Goal: Task Accomplishment & Management: Complete application form

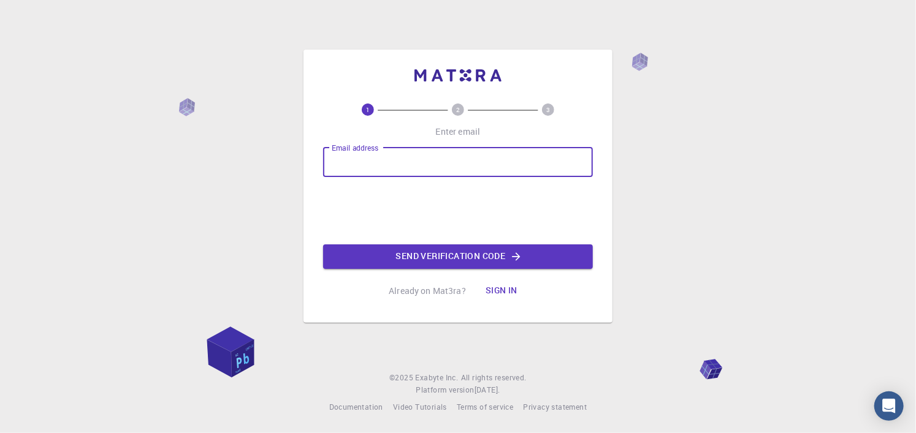
click at [457, 166] on input "Email address" at bounding box center [458, 162] width 270 height 29
type input "jonajmm@gmail.com"
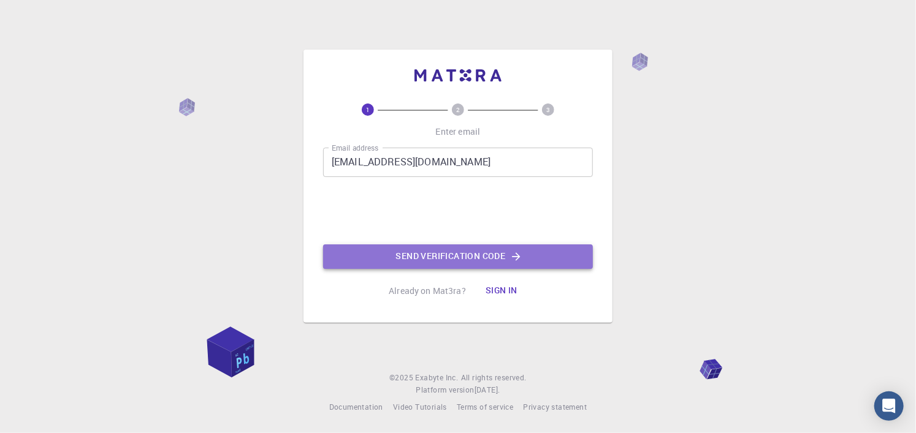
click at [482, 258] on button "Send verification code" at bounding box center [458, 257] width 270 height 25
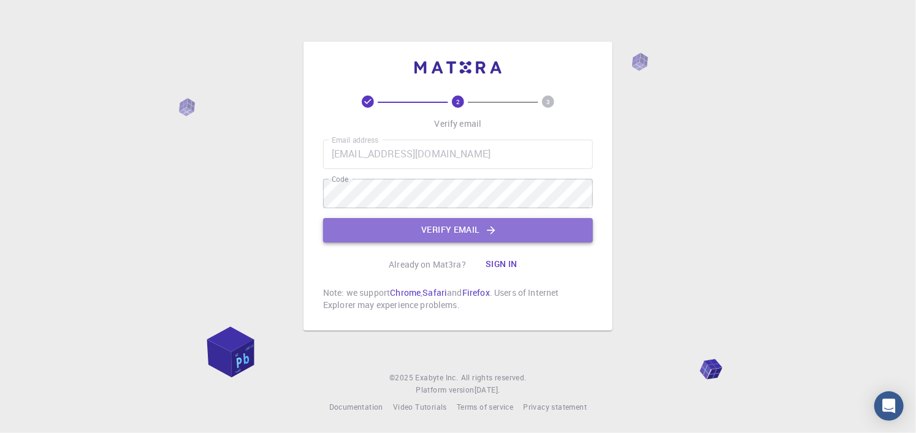
click at [494, 234] on icon "button" at bounding box center [491, 230] width 12 height 12
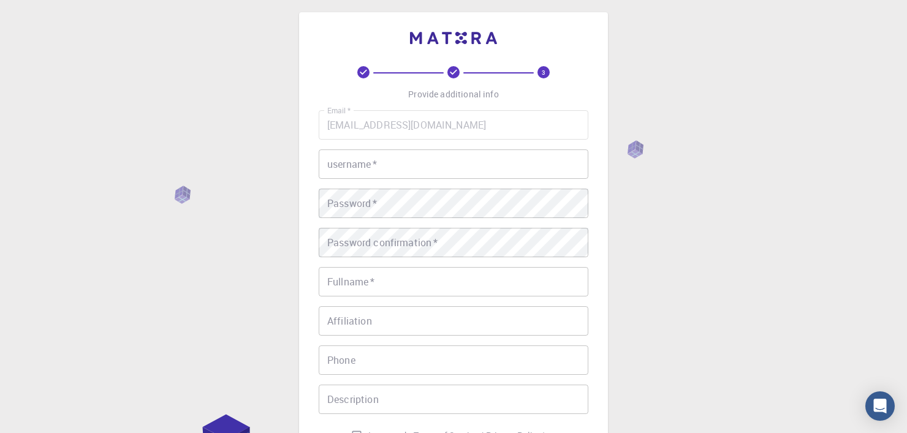
scroll to position [90, 0]
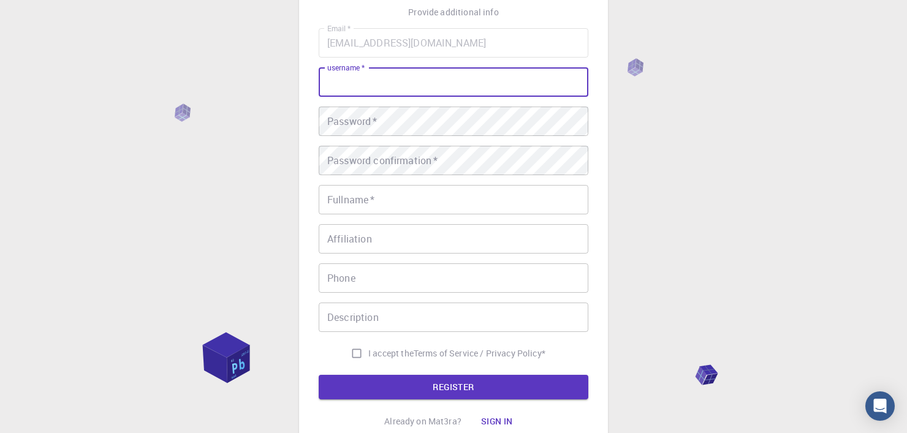
click at [463, 90] on input "username   *" at bounding box center [454, 81] width 270 height 29
type input "jokaro12"
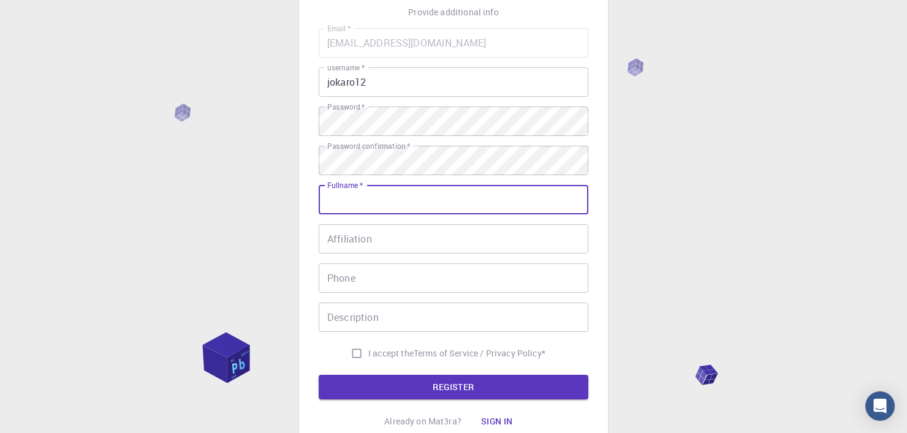
click at [429, 194] on input "Fullname   *" at bounding box center [454, 199] width 270 height 29
type input "j"
type input "J"
type input "javier manjarrez"
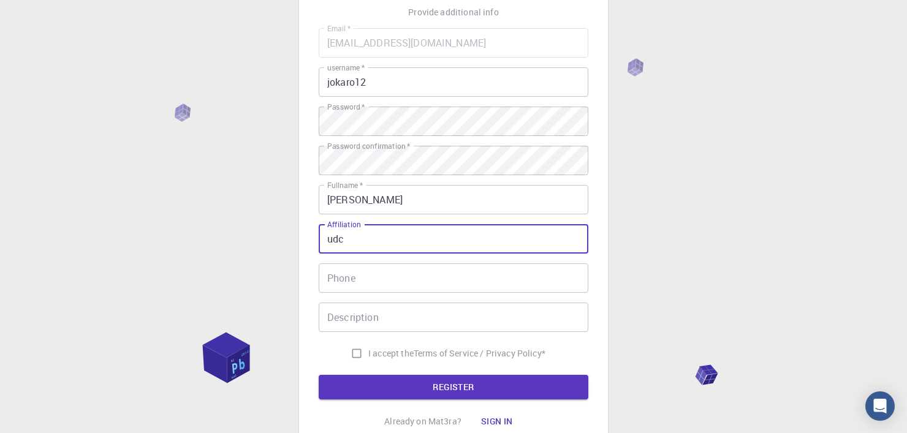
click at [402, 227] on input "udc" at bounding box center [454, 238] width 270 height 29
type input "u"
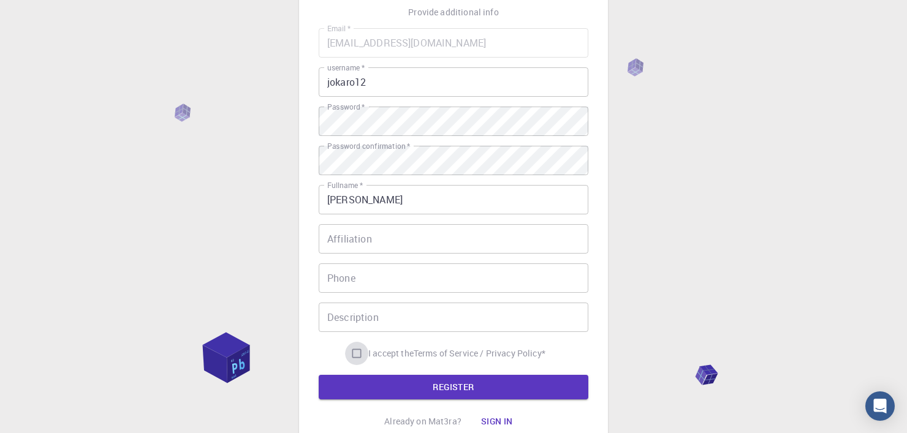
click at [353, 355] on input "I accept the Terms of Service / Privacy Policy *" at bounding box center [356, 353] width 23 height 23
checkbox input "true"
click at [400, 379] on button "REGISTER" at bounding box center [454, 387] width 270 height 25
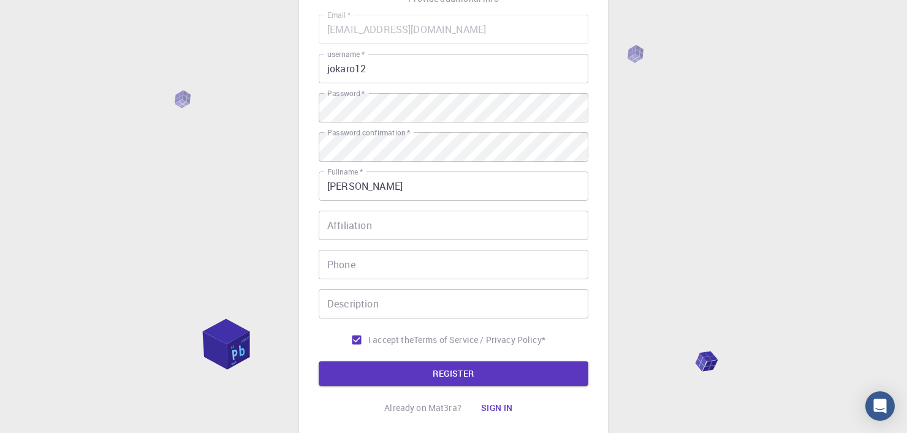
scroll to position [102, 0]
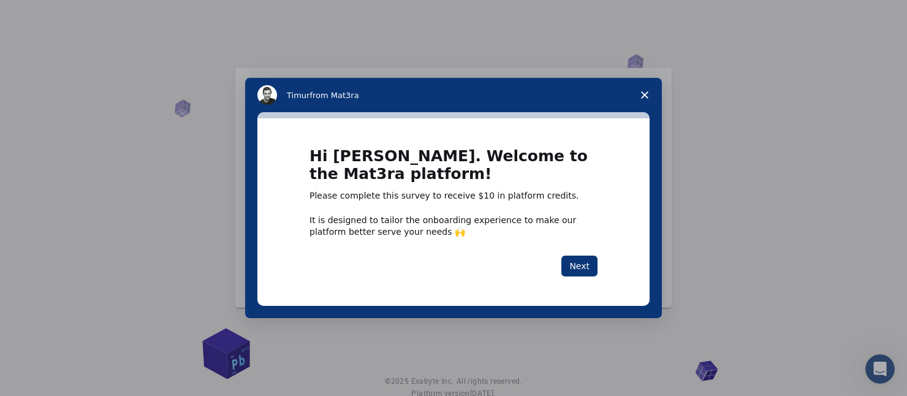
click at [647, 95] on icon "Close survey" at bounding box center [644, 94] width 7 height 7
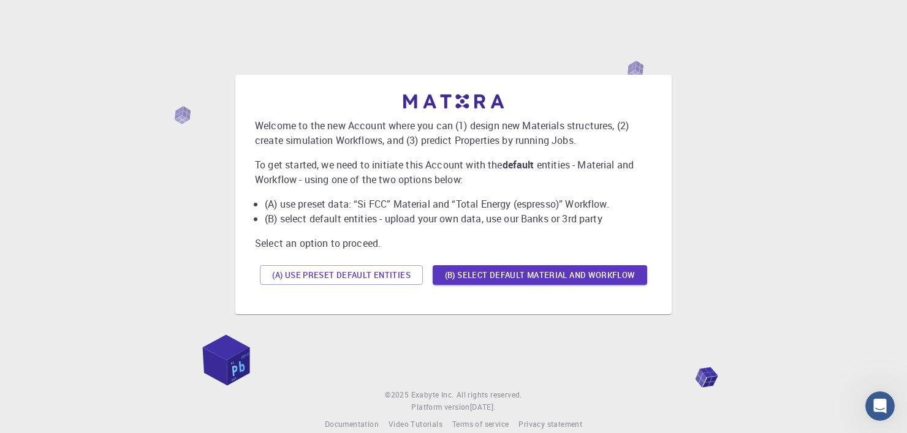
click at [723, 186] on div "Welcome to the new Account where you can (1) design new Materials structures, (…" at bounding box center [454, 194] width 878 height 321
click at [313, 272] on button "(A) Use preset default entities" at bounding box center [341, 275] width 163 height 20
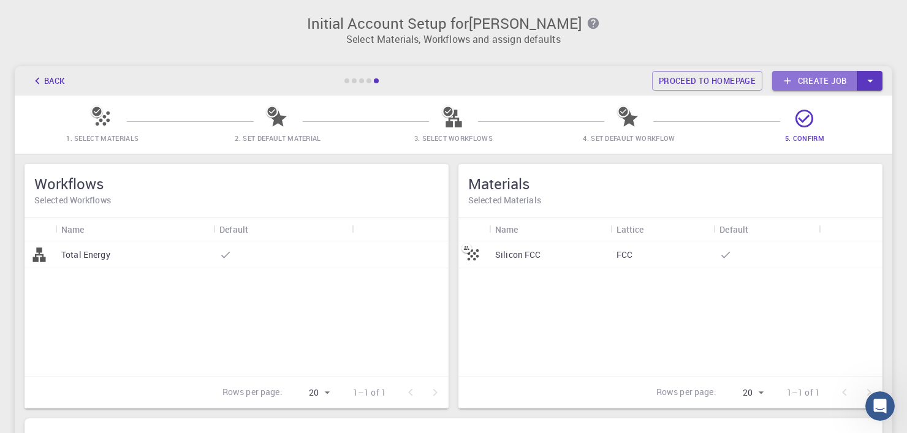
click at [825, 78] on link "Create job" at bounding box center [815, 81] width 86 height 20
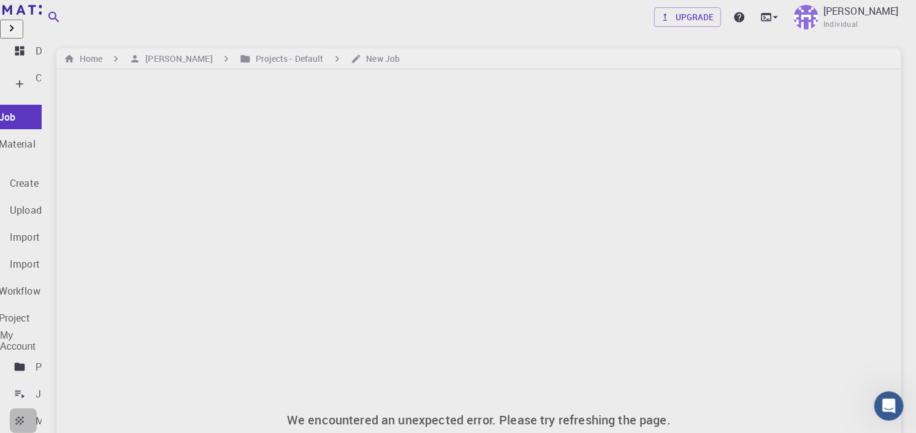
click at [77, 414] on div "Materials" at bounding box center [57, 421] width 42 height 15
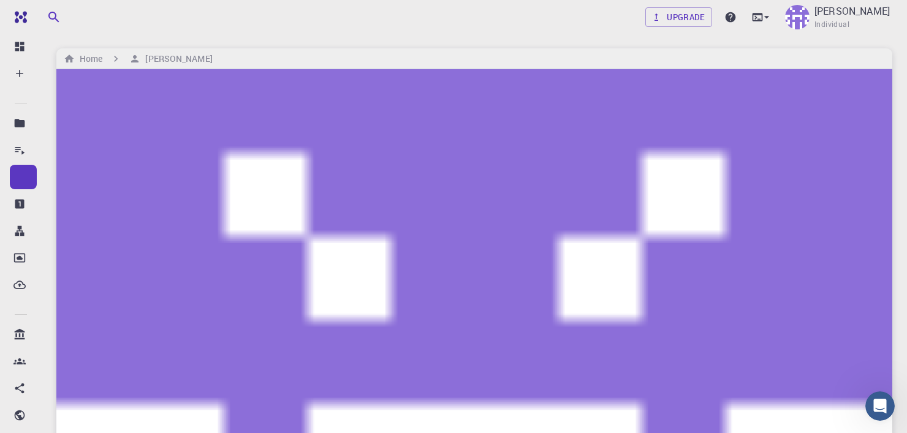
type input "m"
type input "M"
type input "m"
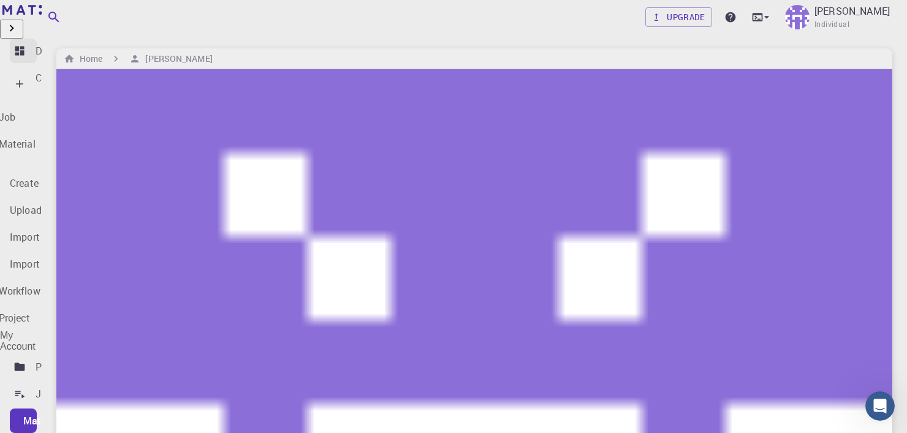
drag, startPoint x: 102, startPoint y: 86, endPoint x: 128, endPoint y: 56, distance: 40.0
click at [37, 56] on link "Dashboard" at bounding box center [23, 51] width 27 height 25
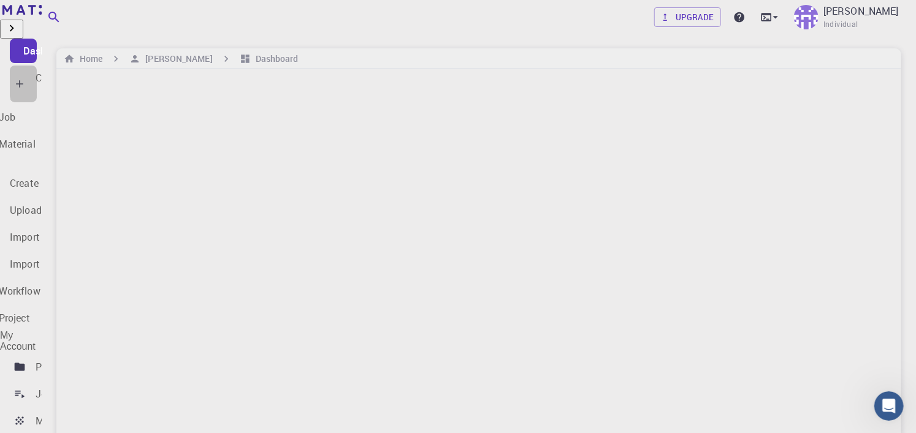
click at [55, 85] on icon at bounding box center [49, 91] width 12 height 12
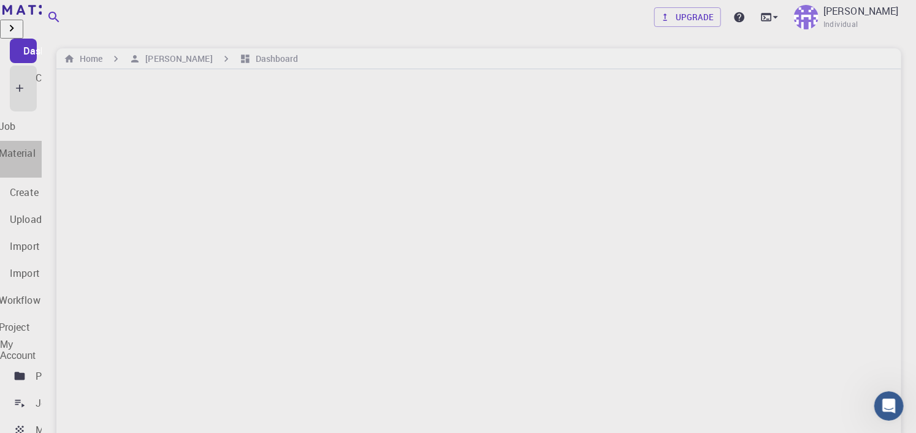
click at [112, 141] on div "New Material" at bounding box center [33, 159] width 157 height 37
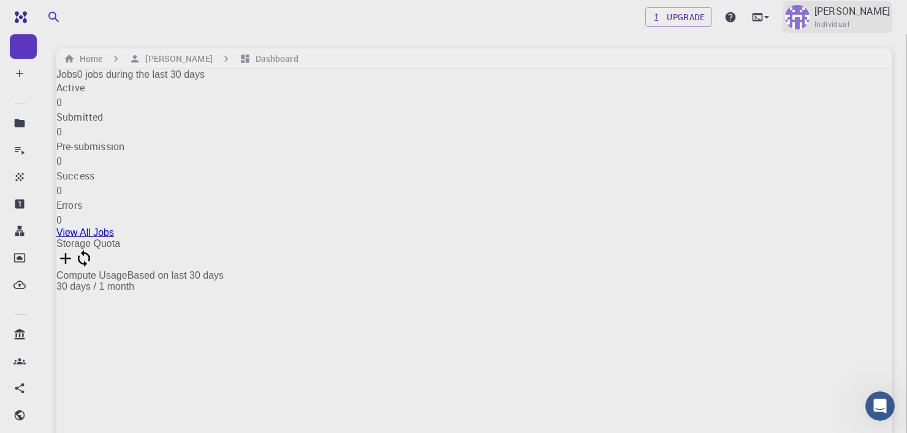
click at [793, 16] on img at bounding box center [797, 17] width 25 height 25
